Goal: Navigation & Orientation: Find specific page/section

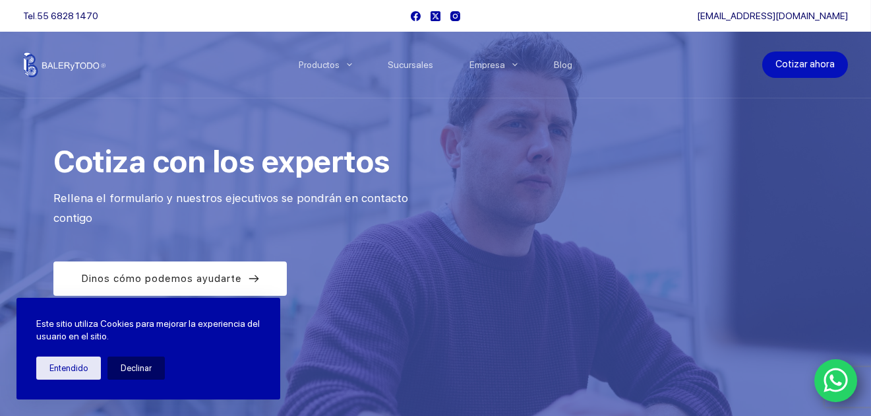
click at [832, 64] on link "Cotizar ahora" at bounding box center [806, 64] width 86 height 26
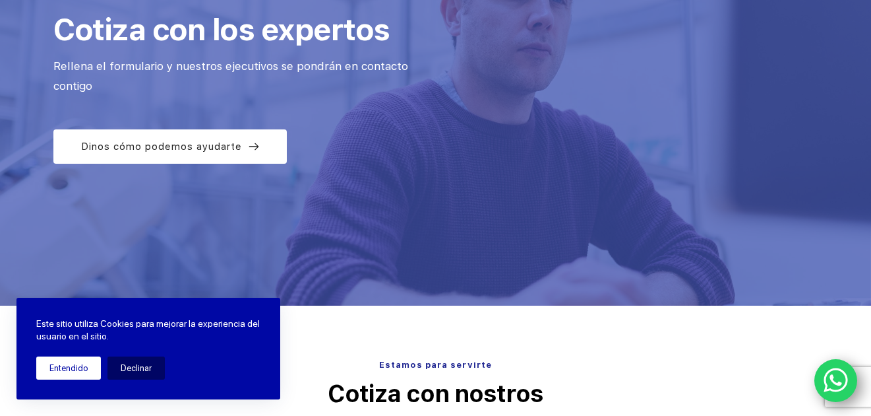
click at [59, 369] on button "Entendido" at bounding box center [68, 367] width 65 height 23
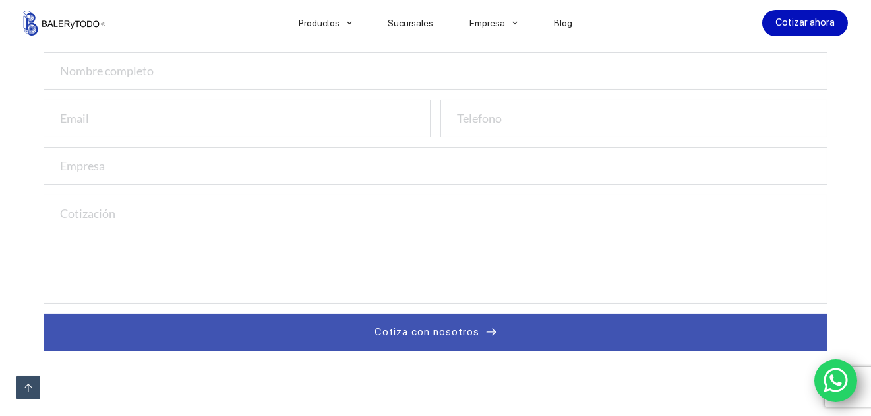
scroll to position [528, 0]
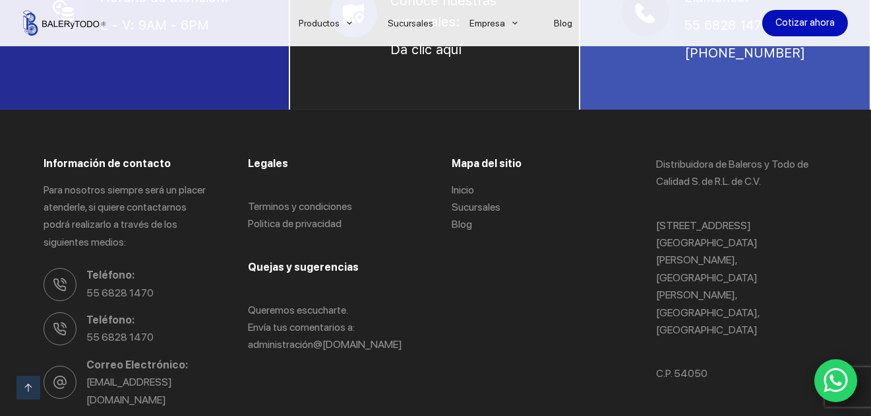
scroll to position [1121, 0]
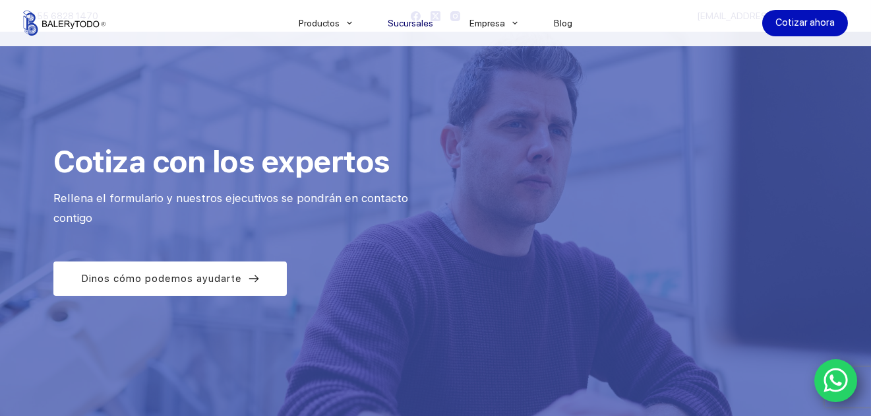
click at [425, 23] on link "Sucursales" at bounding box center [411, 23] width 82 height 0
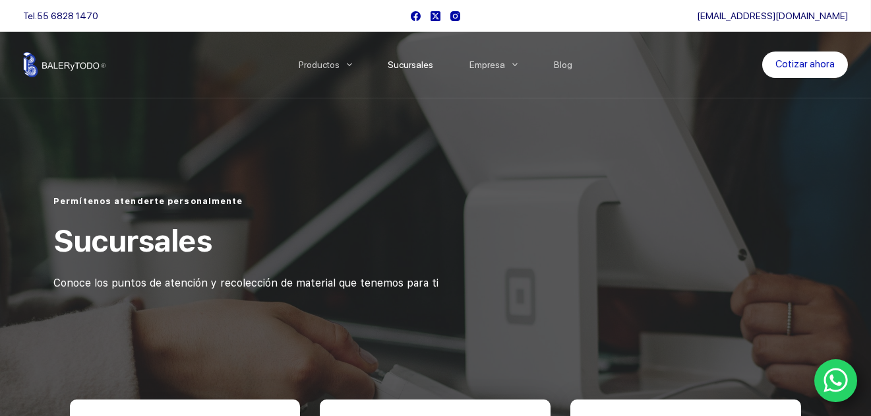
click at [407, 65] on link "Sucursales" at bounding box center [411, 65] width 82 height 0
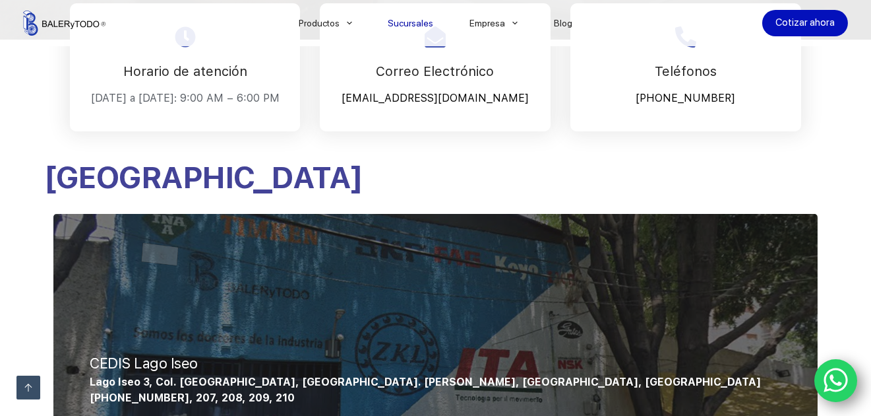
scroll to position [462, 0]
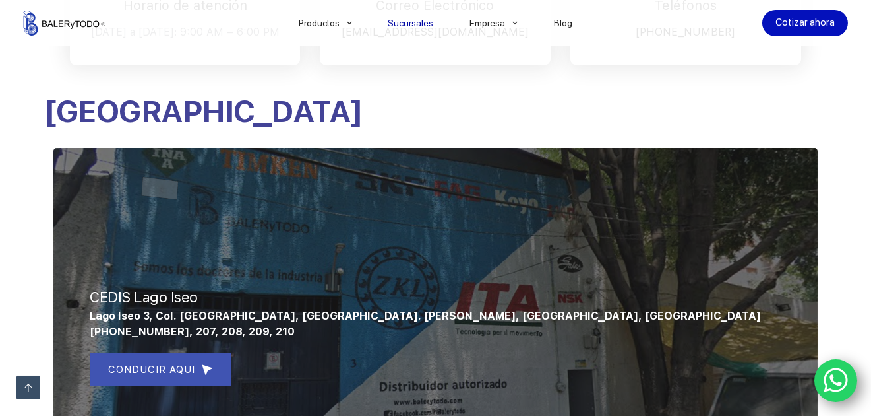
click at [497, 361] on div "CONDUCIR AQUI" at bounding box center [436, 369] width 692 height 33
click at [465, 375] on div "CONDUCIR AQUI" at bounding box center [436, 369] width 692 height 33
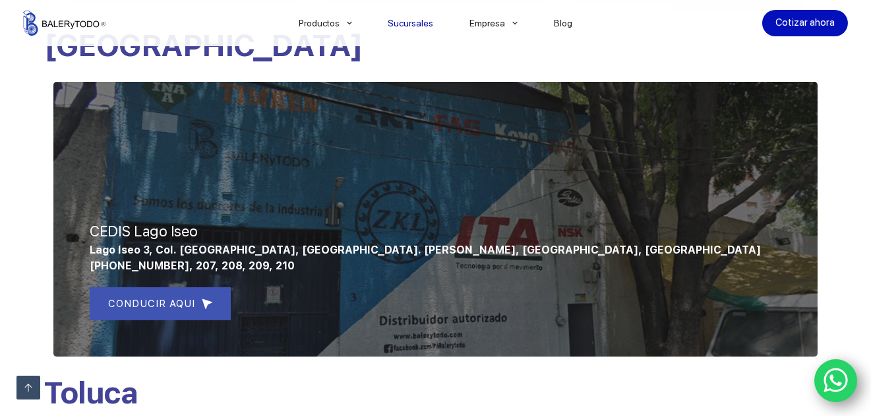
scroll to position [528, 0]
click at [195, 307] on link "CONDUCIR AQUI" at bounding box center [160, 303] width 141 height 33
